Goal: Transaction & Acquisition: Book appointment/travel/reservation

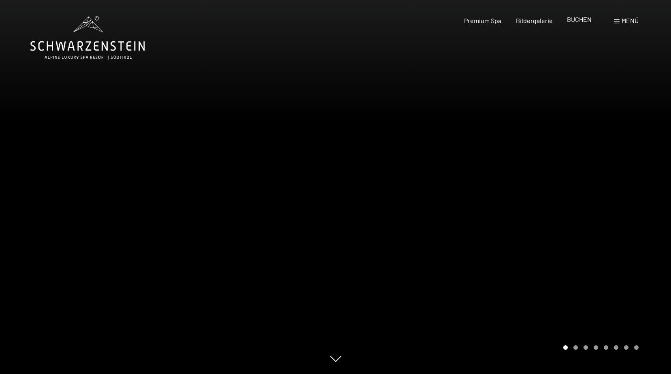
click at [576, 19] on span "BUCHEN" at bounding box center [579, 19] width 25 height 8
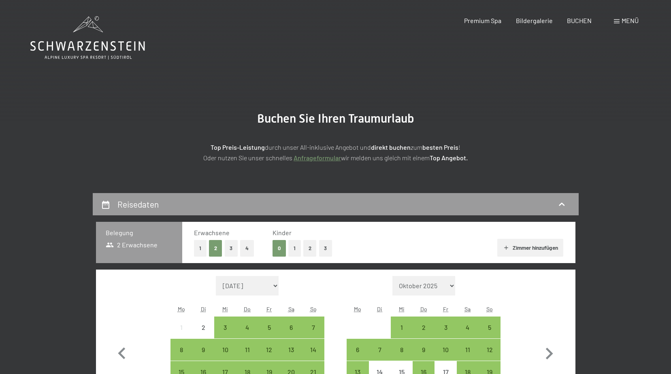
click at [197, 246] on button "1" at bounding box center [200, 248] width 13 height 17
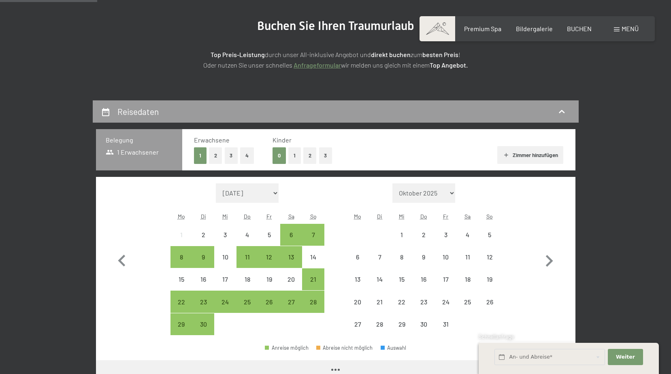
scroll to position [162, 0]
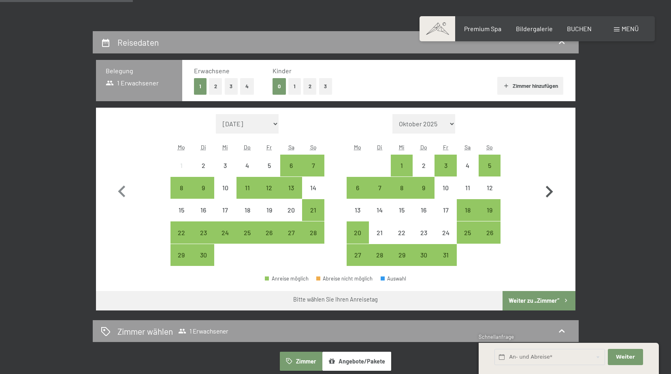
click at [550, 192] on icon "button" at bounding box center [549, 192] width 7 height 12
select select "2025-10-01"
select select "2025-11-01"
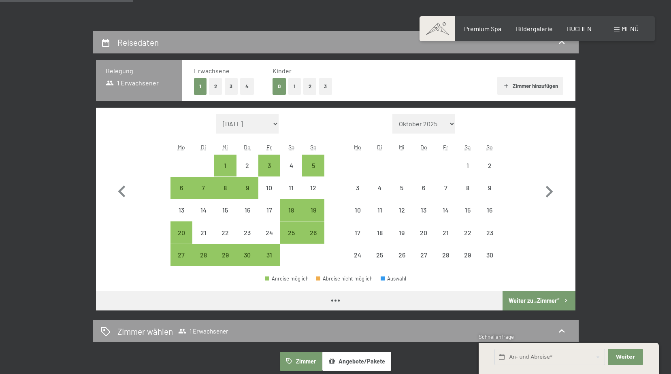
select select "2025-10-01"
select select "2025-11-01"
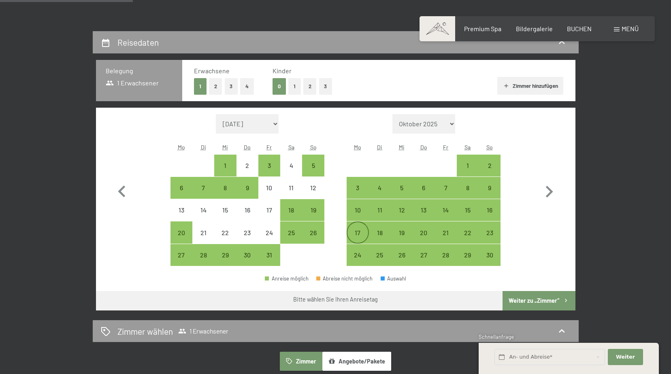
click at [356, 235] on div "17" at bounding box center [357, 239] width 20 height 20
select select "2025-10-01"
select select "2025-11-01"
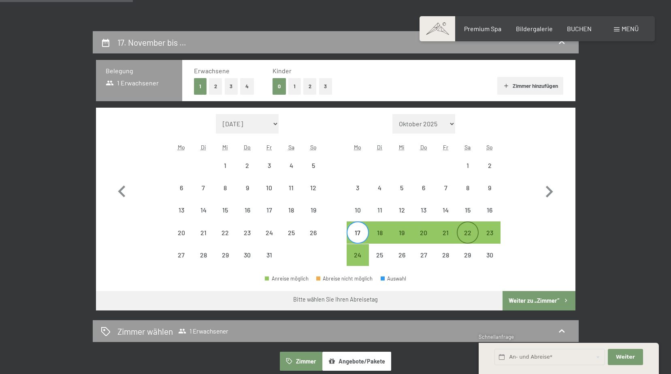
click at [467, 234] on div "22" at bounding box center [467, 239] width 20 height 20
select select "2025-10-01"
select select "2025-11-01"
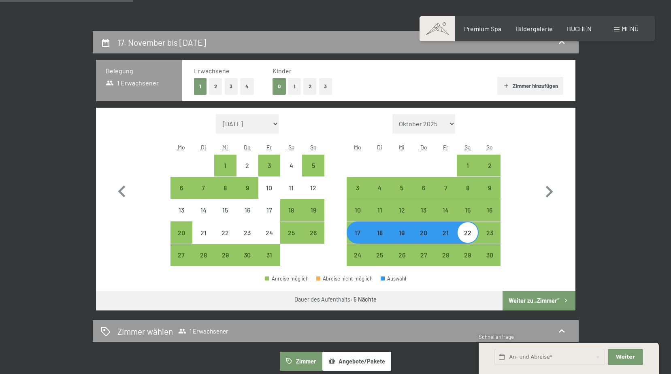
click at [529, 300] on button "Weiter zu „Zimmer“" at bounding box center [538, 300] width 72 height 19
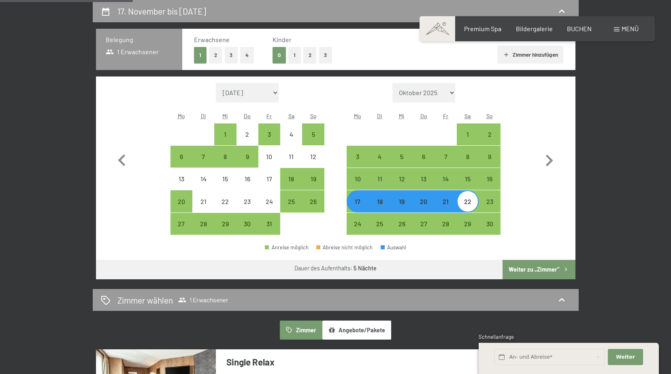
select select "2025-10-01"
select select "2025-11-01"
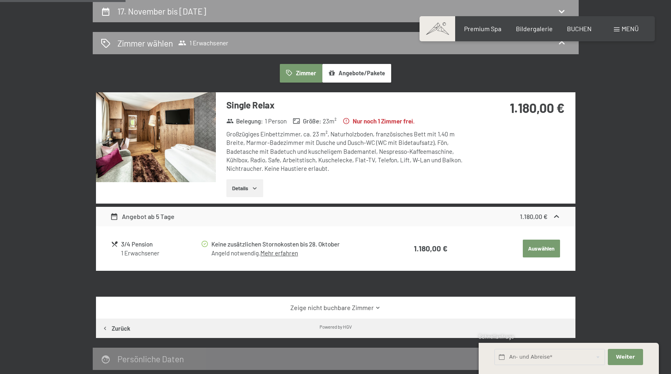
click at [185, 158] on img at bounding box center [156, 137] width 120 height 90
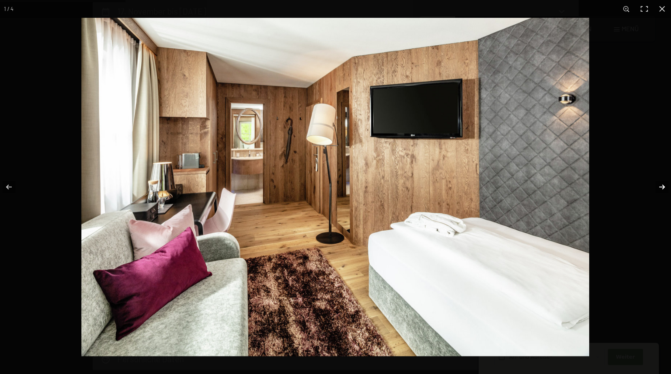
click at [660, 189] on button "button" at bounding box center [656, 187] width 28 height 40
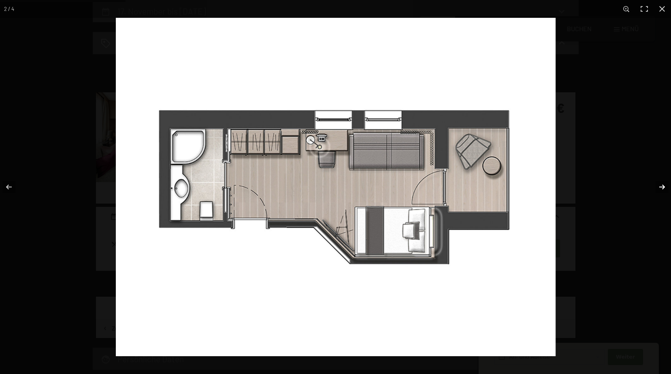
click at [660, 189] on button "button" at bounding box center [656, 187] width 28 height 40
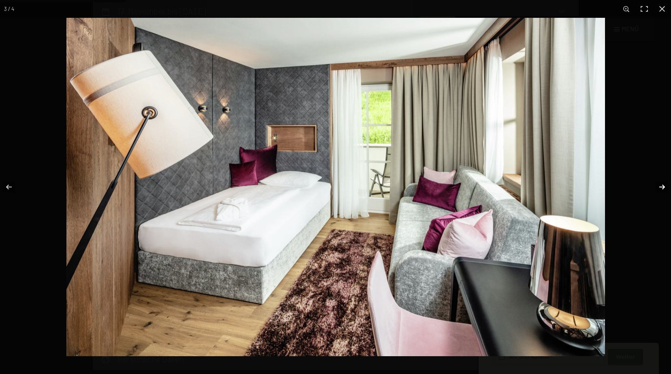
click at [660, 189] on button "button" at bounding box center [656, 187] width 28 height 40
